Goal: Task Accomplishment & Management: Manage account settings

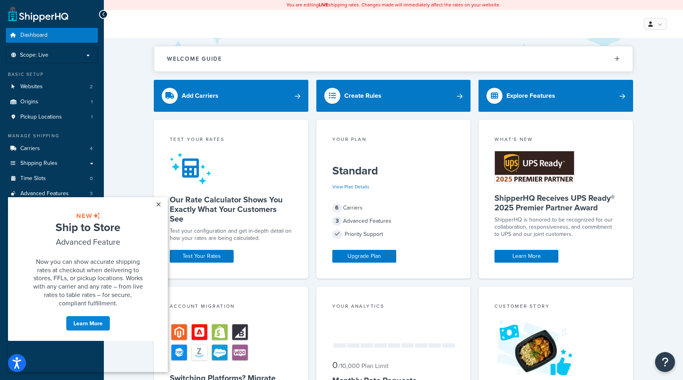
click at [133, 119] on div "Welcome Guide ShipperHQ: An Overview Carrier Setup Shipping Rules Overview Comm…" at bounding box center [393, 340] width 579 height 604
click at [42, 153] on link "Carriers 4" at bounding box center [52, 148] width 92 height 15
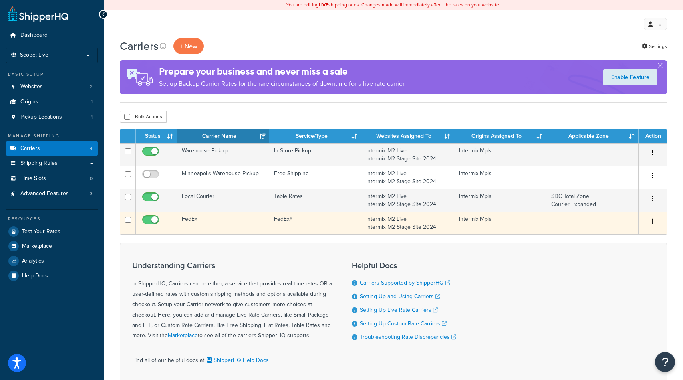
click at [192, 217] on td "FedEx" at bounding box center [223, 223] width 92 height 23
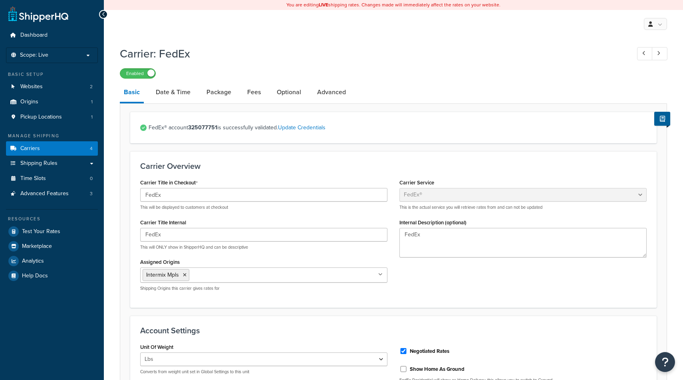
select select "fedEx"
select select "REGULAR_PICKUP"
select select "YOUR_PACKAGING"
click at [332, 96] on link "Advanced" at bounding box center [331, 92] width 37 height 19
select select "false"
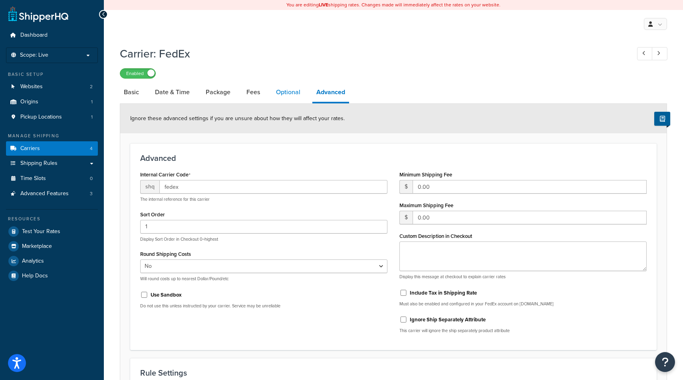
click at [287, 94] on link "Optional" at bounding box center [288, 92] width 32 height 19
select select "business"
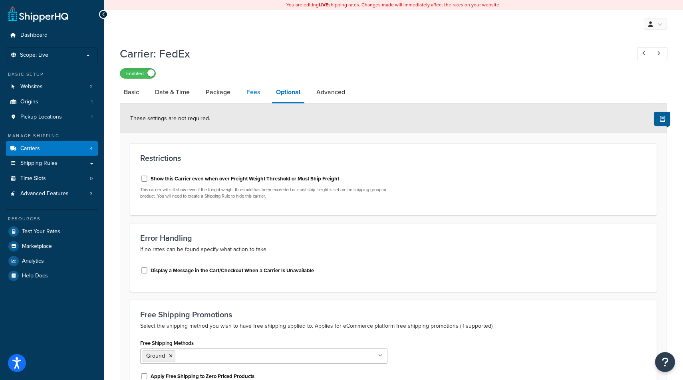
click at [247, 99] on link "Fees" at bounding box center [253, 92] width 22 height 19
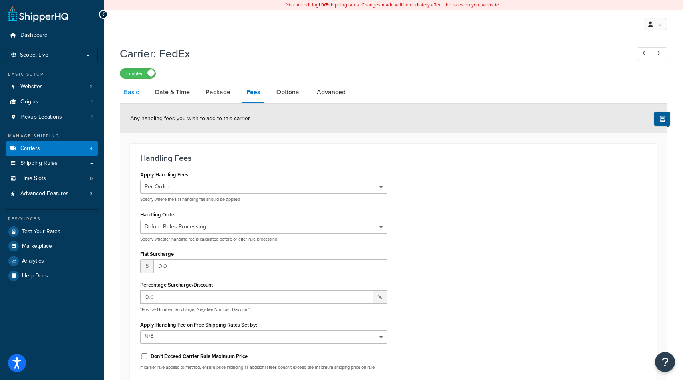
click at [130, 93] on link "Basic" at bounding box center [131, 92] width 23 height 19
select select "fedEx"
select select "REGULAR_PICKUP"
select select "YOUR_PACKAGING"
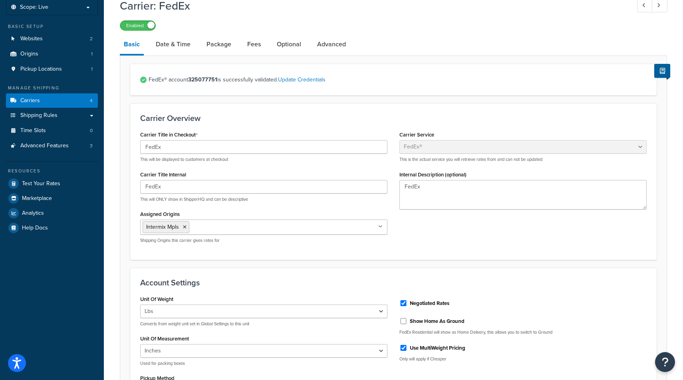
scroll to position [48, 0]
click at [311, 83] on link "Update Credentials" at bounding box center [302, 79] width 48 height 8
select select "US"
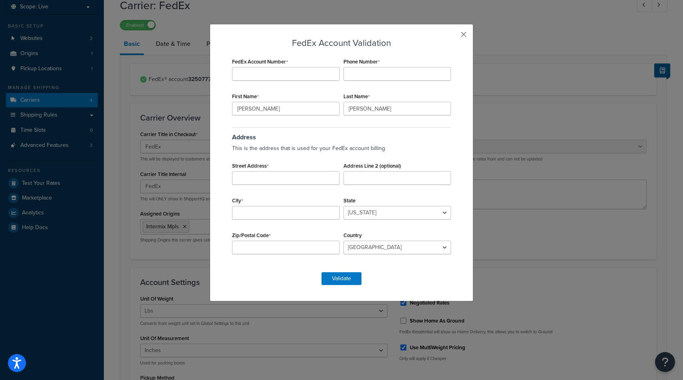
click at [453, 36] on button "button" at bounding box center [452, 37] width 2 height 2
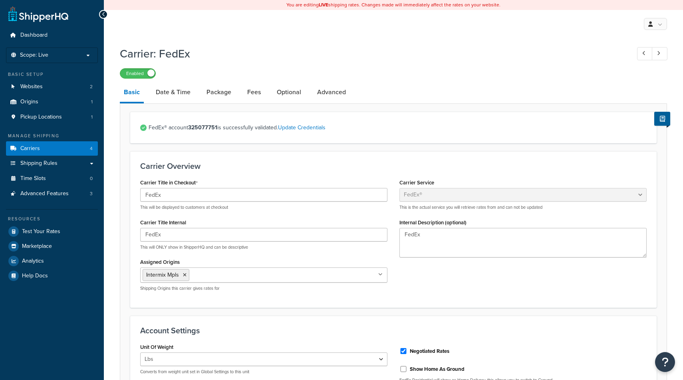
select select "fedEx"
select select "REGULAR_PICKUP"
select select "YOUR_PACKAGING"
